Goal: Navigation & Orientation: Go to known website

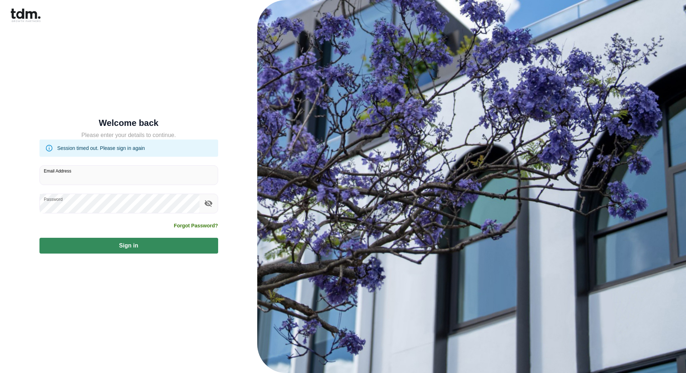
type input "**********"
click at [100, 247] on button "Sign in" at bounding box center [128, 246] width 179 height 16
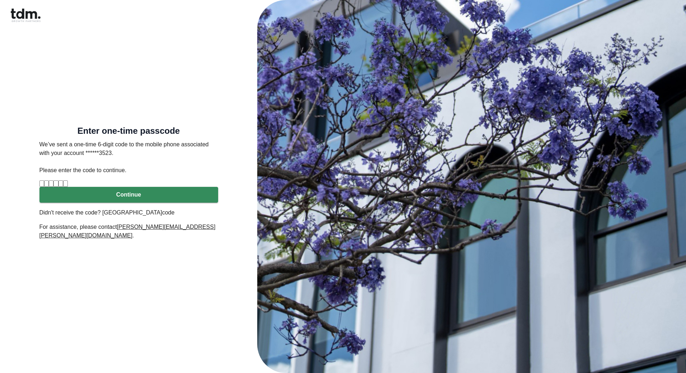
type input "*"
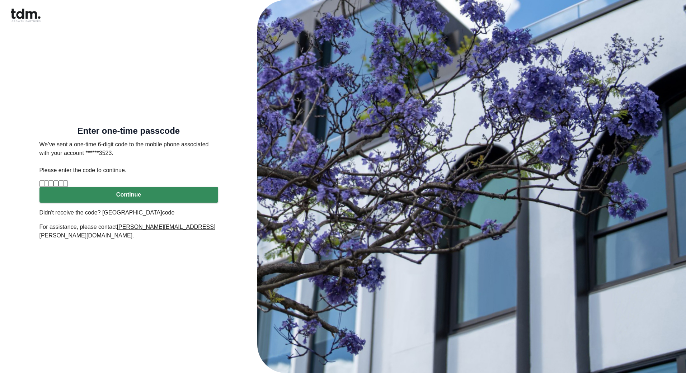
type input "*"
